Goal: Contribute content

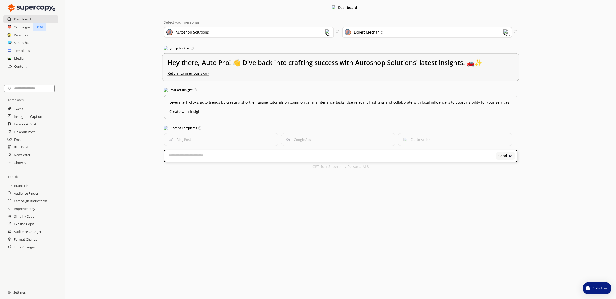
click at [188, 75] on u "Return to previous work" at bounding box center [189, 73] width 42 height 5
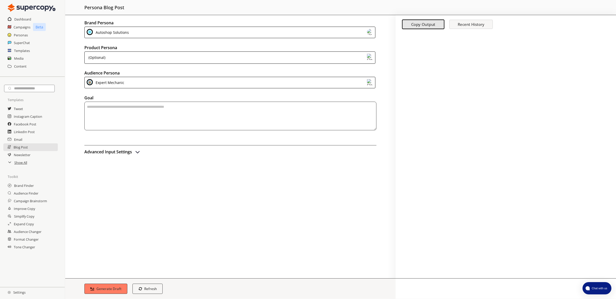
click at [148, 53] on div "(Optional)" at bounding box center [229, 57] width 291 height 12
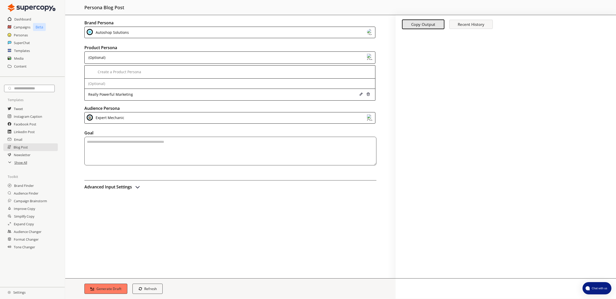
click at [147, 56] on div "(Optional)" at bounding box center [229, 57] width 291 height 12
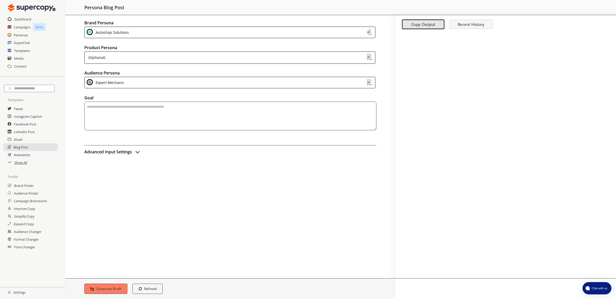
click at [147, 56] on div "(Optional)" at bounding box center [229, 57] width 291 height 12
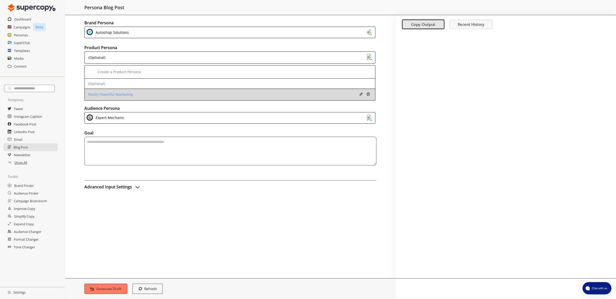
click at [125, 92] on div "Really Powerful Marketing" at bounding box center [202, 94] width 229 height 4
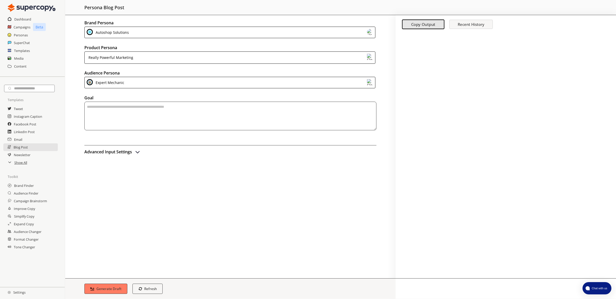
click at [124, 110] on textarea "textarea-textarea" at bounding box center [230, 116] width 292 height 29
click at [25, 27] on h2 "Campaigns" at bounding box center [22, 27] width 17 height 8
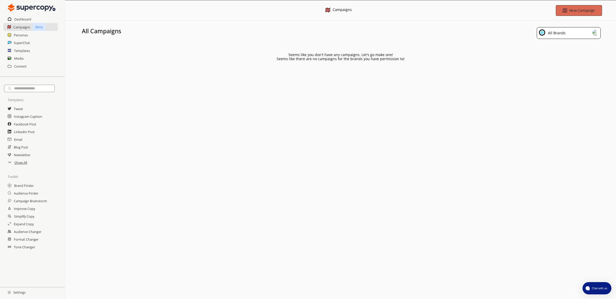
click at [569, 15] on button "New Campaign" at bounding box center [579, 10] width 46 height 11
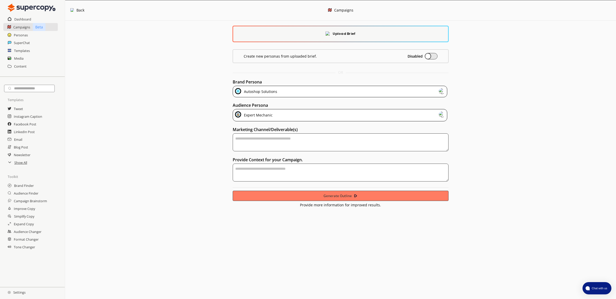
click at [276, 143] on textarea "textarea-textarea" at bounding box center [341, 142] width 216 height 18
type textarea "**********"
click at [274, 168] on textarea "textarea-textarea" at bounding box center [341, 172] width 216 height 18
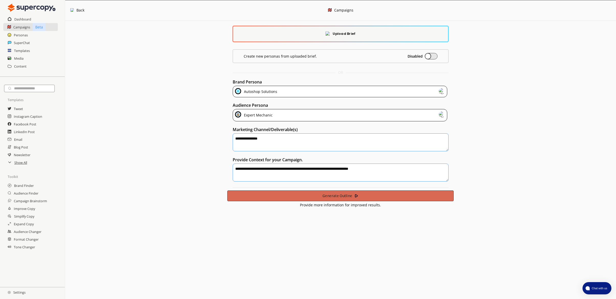
type textarea "**********"
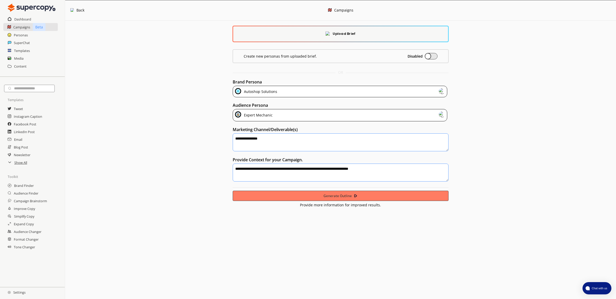
click at [315, 193] on button "Generate Outline" at bounding box center [341, 196] width 216 height 10
